Goal: Task Accomplishment & Management: Manage account settings

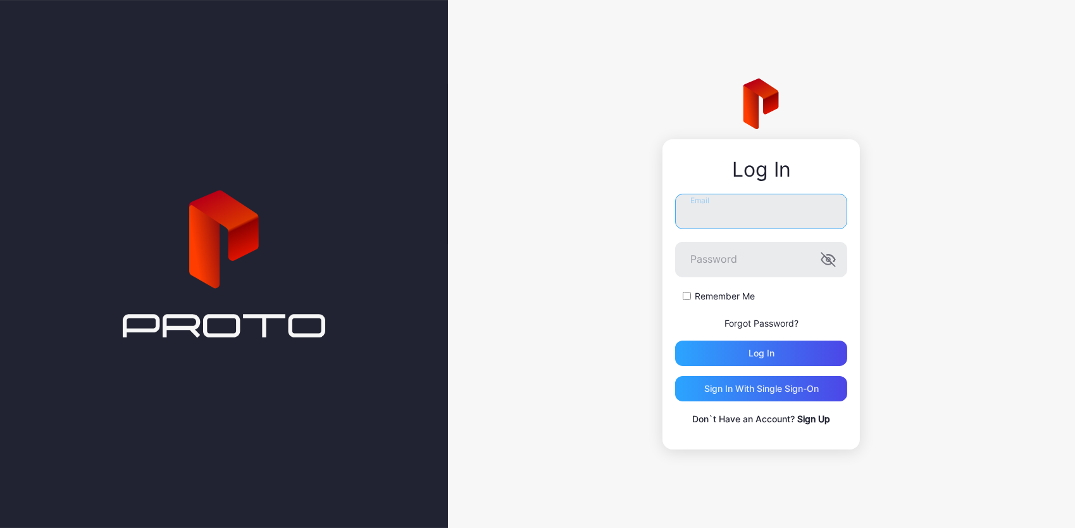
type input "**********"
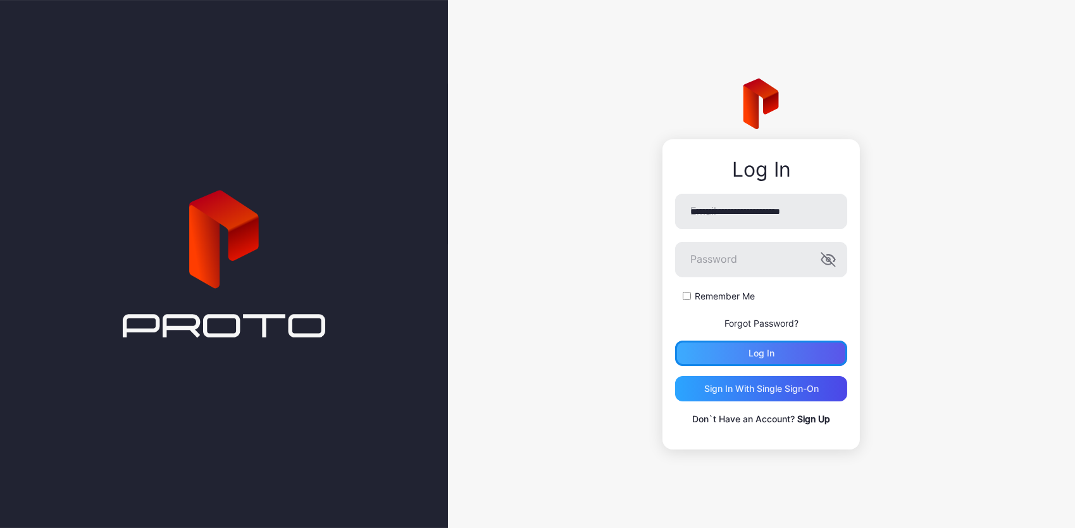
click at [722, 349] on div "Log in" at bounding box center [761, 352] width 172 height 25
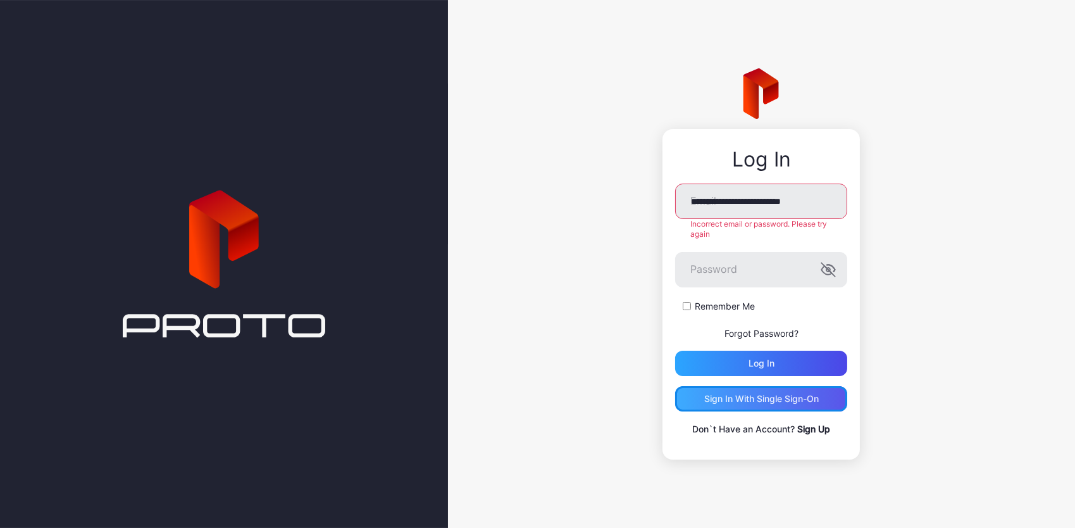
click at [724, 394] on div "Sign in With Single Sign-On" at bounding box center [761, 399] width 115 height 10
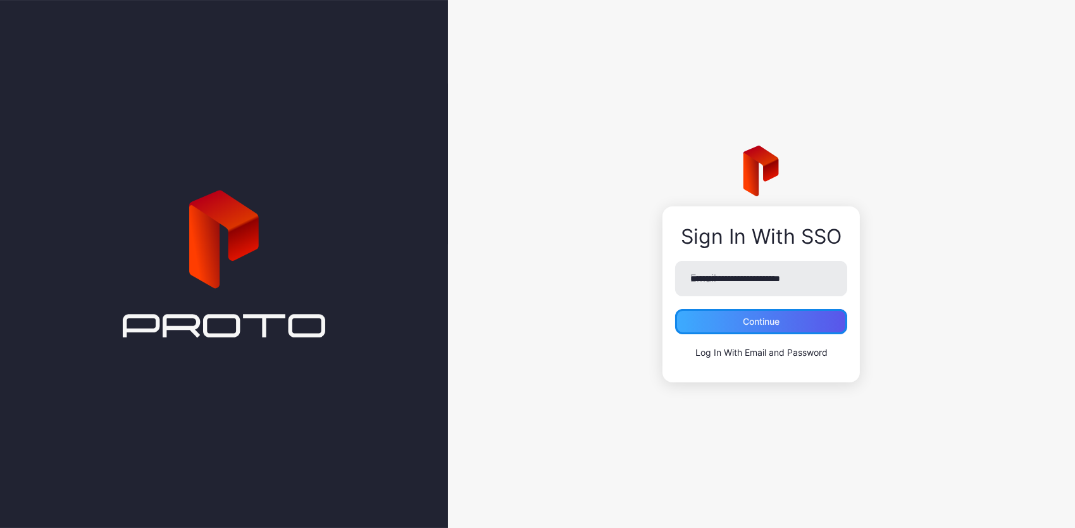
click at [736, 321] on div "Continue" at bounding box center [761, 321] width 172 height 25
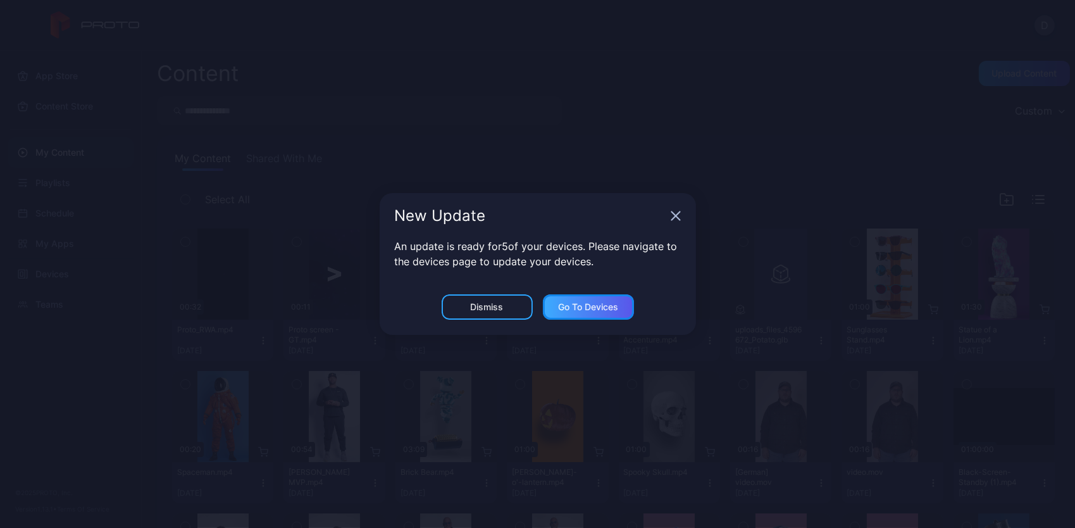
click at [590, 307] on div "Go to devices" at bounding box center [588, 307] width 60 height 10
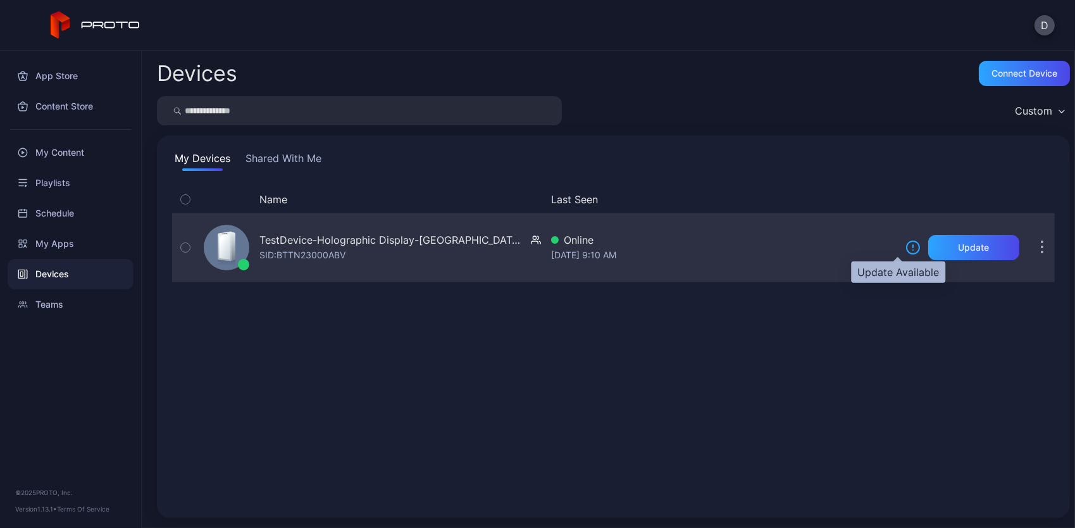
click at [906, 250] on icon at bounding box center [913, 247] width 15 height 15
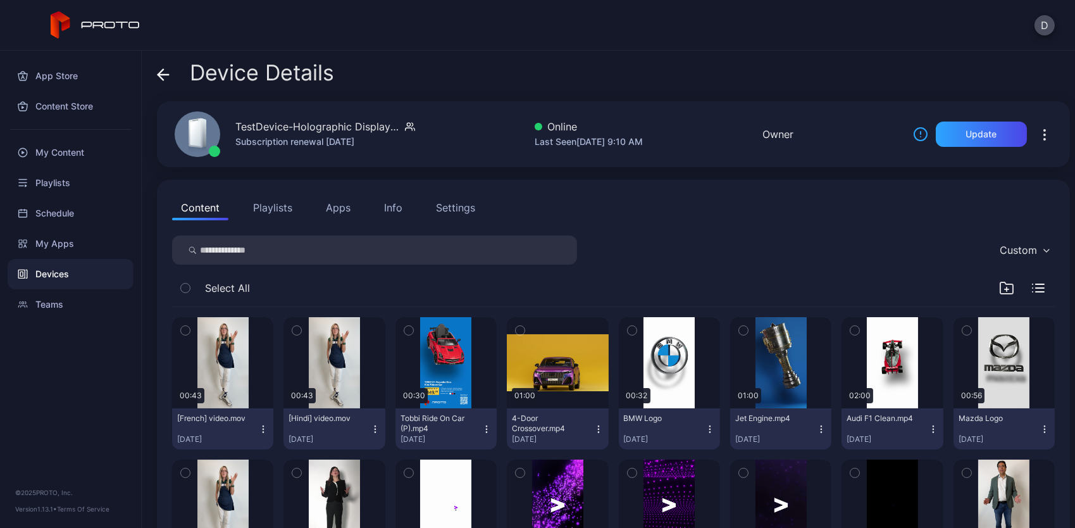
click at [457, 208] on div "Settings" at bounding box center [455, 207] width 39 height 15
